Goal: Task Accomplishment & Management: Manage account settings

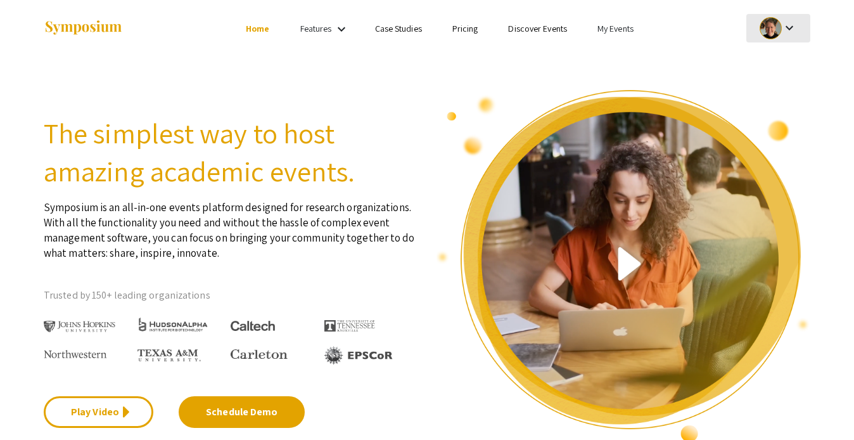
click at [770, 25] on div at bounding box center [770, 28] width 22 height 22
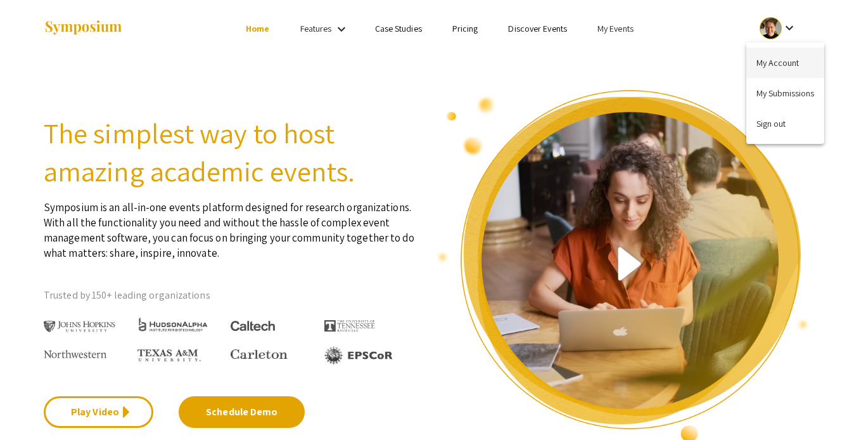
click at [759, 65] on button "My Account" at bounding box center [785, 63] width 78 height 30
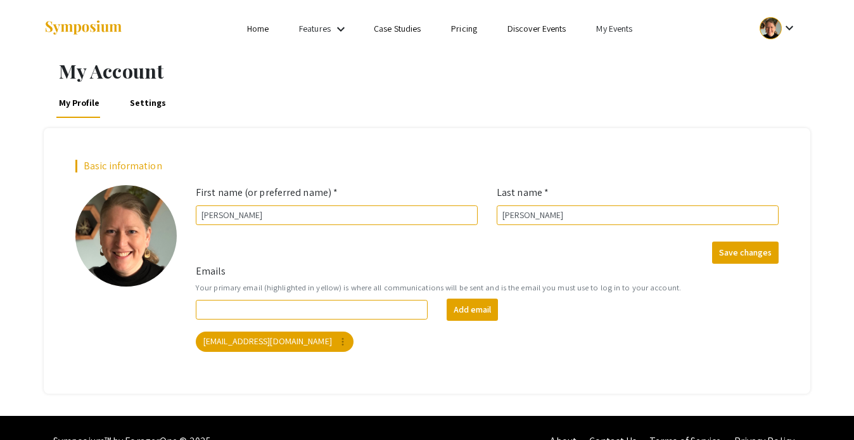
click at [616, 32] on link "My Events" at bounding box center [614, 28] width 36 height 11
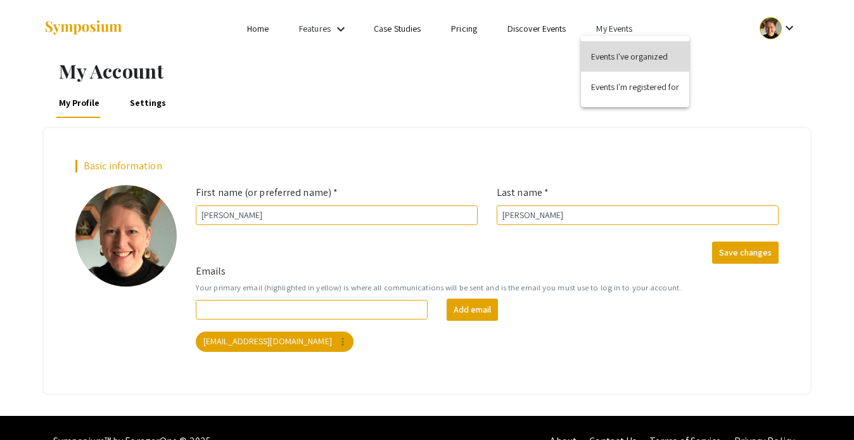
click at [617, 59] on button "Events I've organized" at bounding box center [635, 56] width 108 height 30
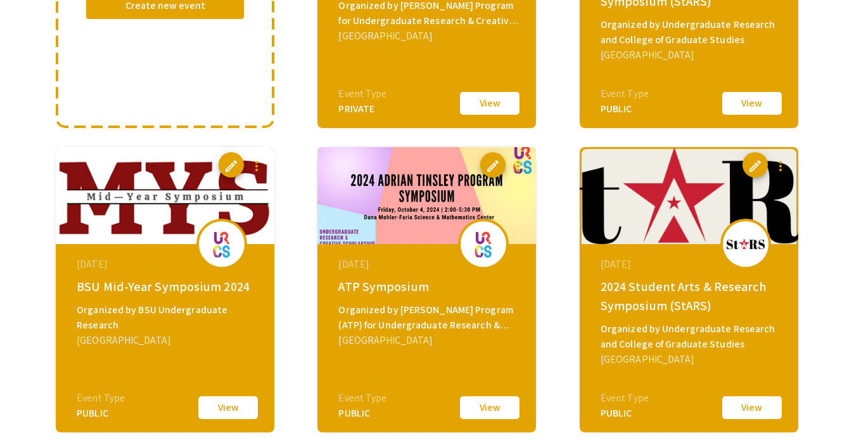
scroll to position [392, 0]
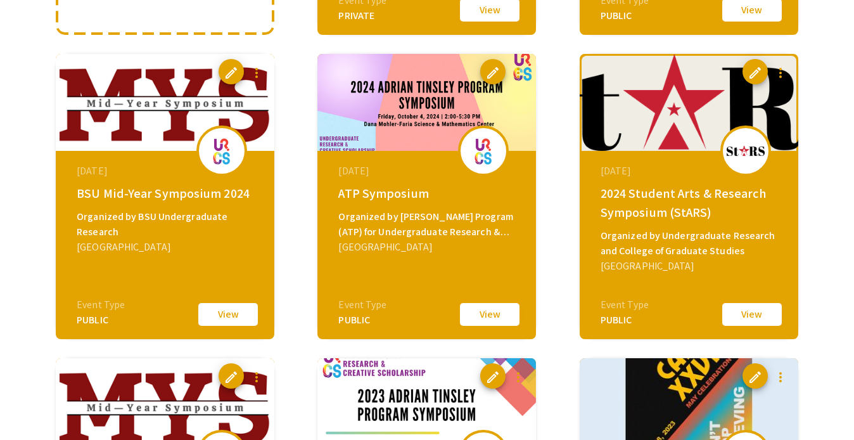
click at [501, 314] on button "View" at bounding box center [489, 314] width 63 height 27
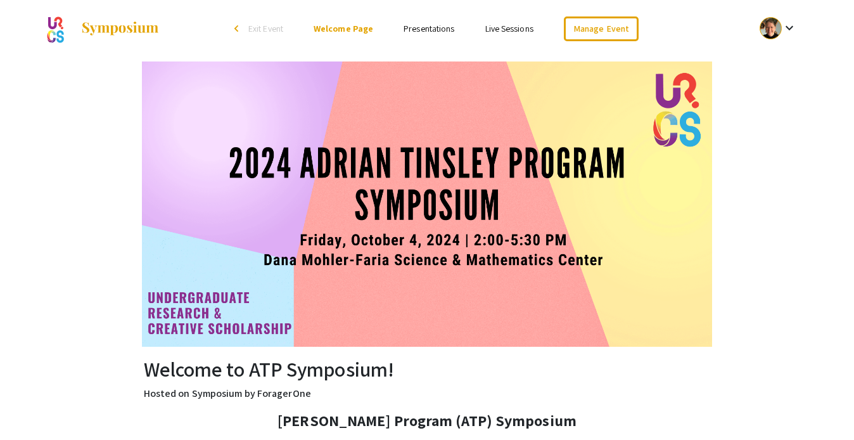
click at [706, 231] on img at bounding box center [427, 203] width 570 height 285
click at [441, 30] on link "Presentations" at bounding box center [428, 28] width 51 height 11
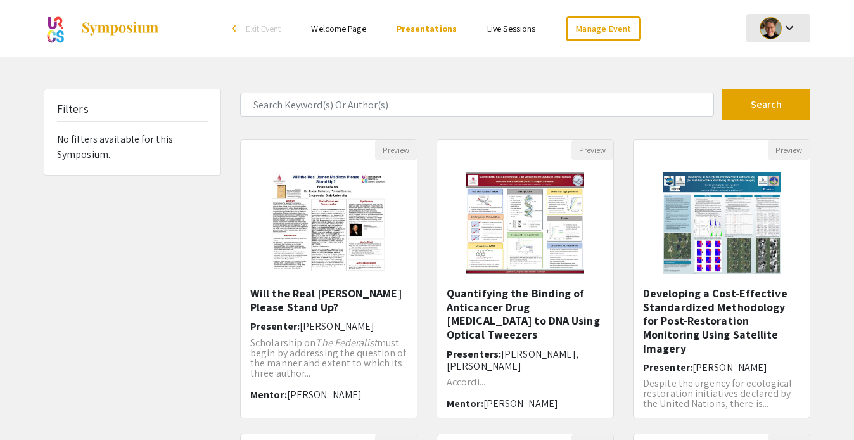
click at [752, 38] on button "keyboard_arrow_down" at bounding box center [778, 28] width 64 height 29
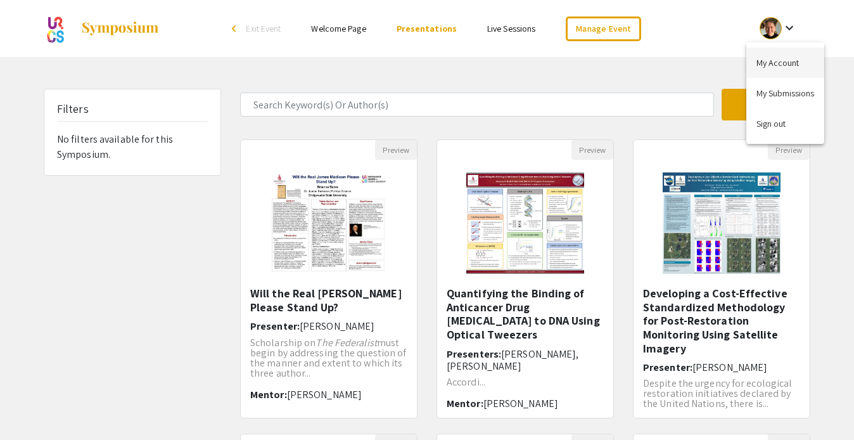
click at [760, 59] on button "My Account" at bounding box center [785, 63] width 78 height 30
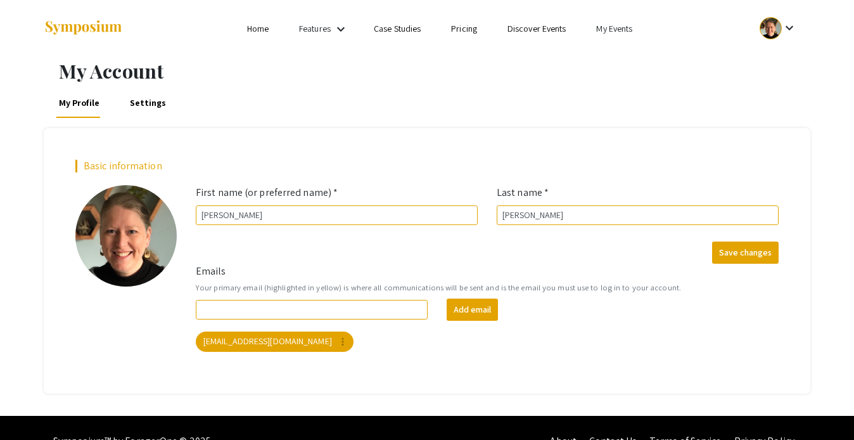
click at [601, 30] on link "My Events" at bounding box center [614, 28] width 36 height 11
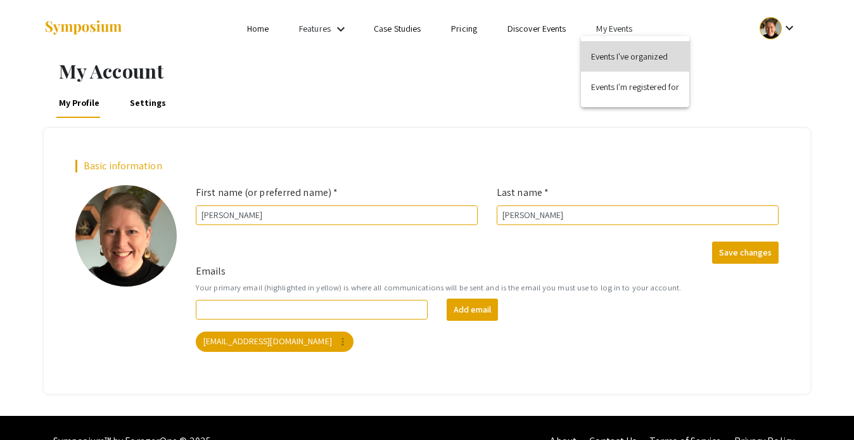
click at [608, 52] on button "Events I've organized" at bounding box center [635, 56] width 108 height 30
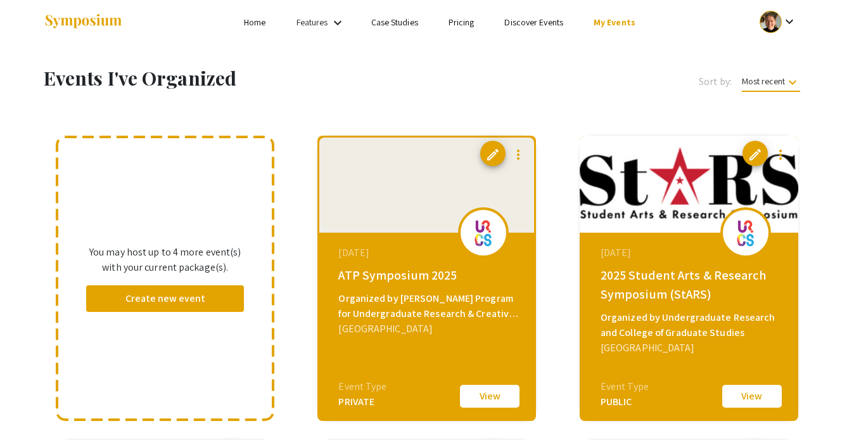
scroll to position [22, 0]
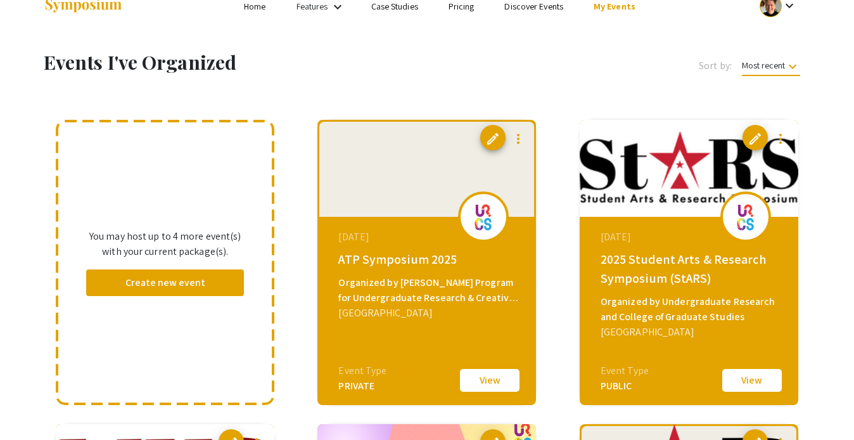
click at [497, 377] on button "View" at bounding box center [489, 380] width 63 height 27
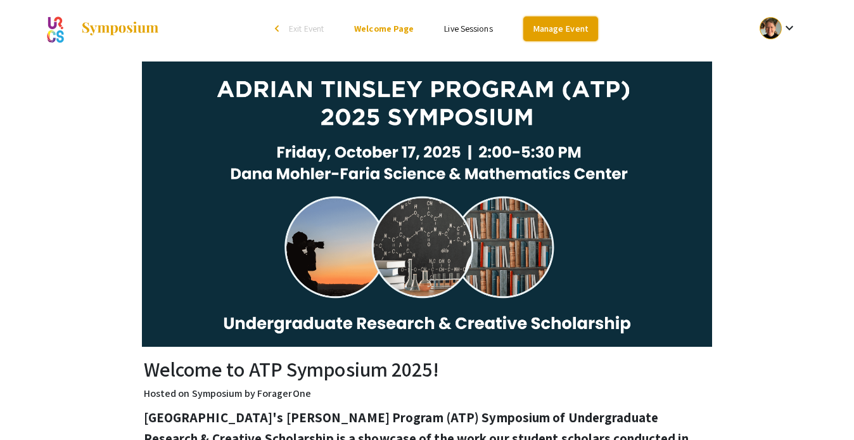
click at [557, 27] on link "Manage Event" at bounding box center [560, 28] width 75 height 25
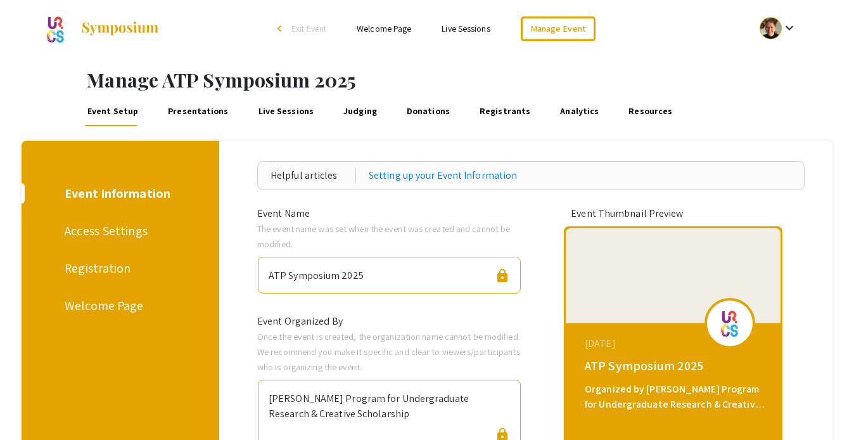
click at [207, 113] on link "Presentations" at bounding box center [198, 111] width 65 height 30
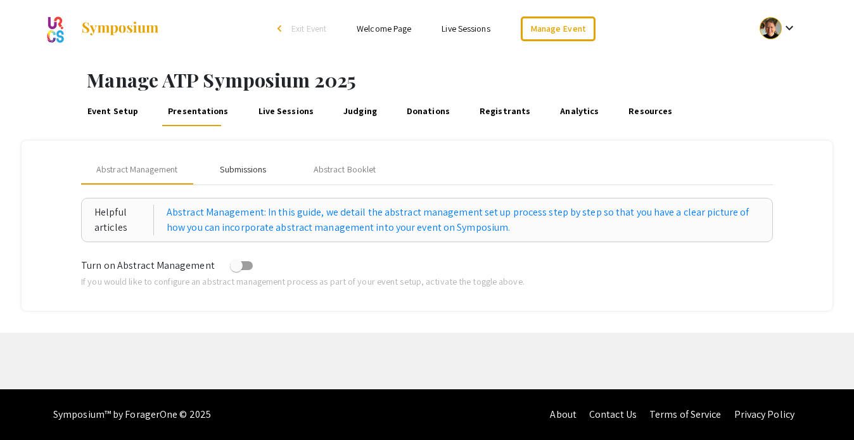
click at [252, 168] on div "Submissions" at bounding box center [243, 169] width 46 height 13
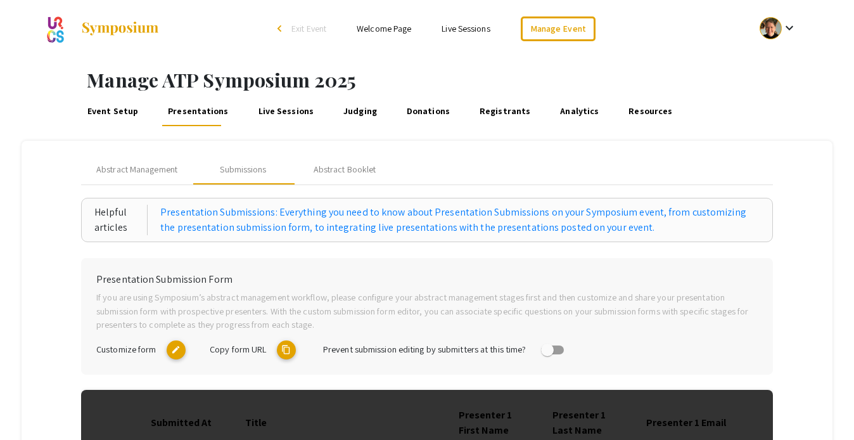
click at [288, 351] on mat-icon "content_copy" at bounding box center [286, 349] width 19 height 19
